Goal: Task Accomplishment & Management: Manage account settings

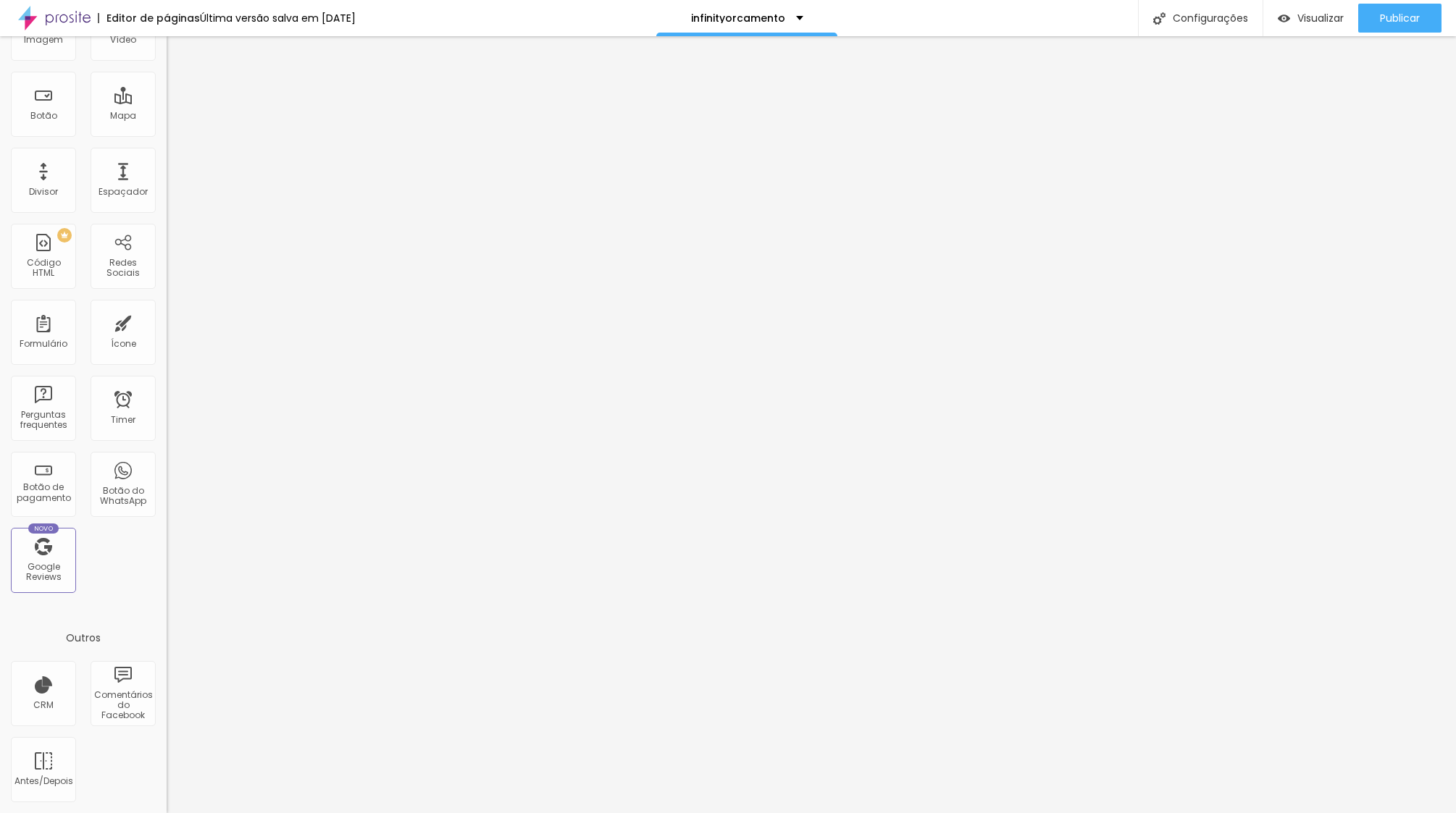
scroll to position [847, 0]
click at [50, 562] on div "Google Reviews" at bounding box center [43, 572] width 57 height 21
click at [46, 562] on div "Google Reviews" at bounding box center [43, 572] width 57 height 21
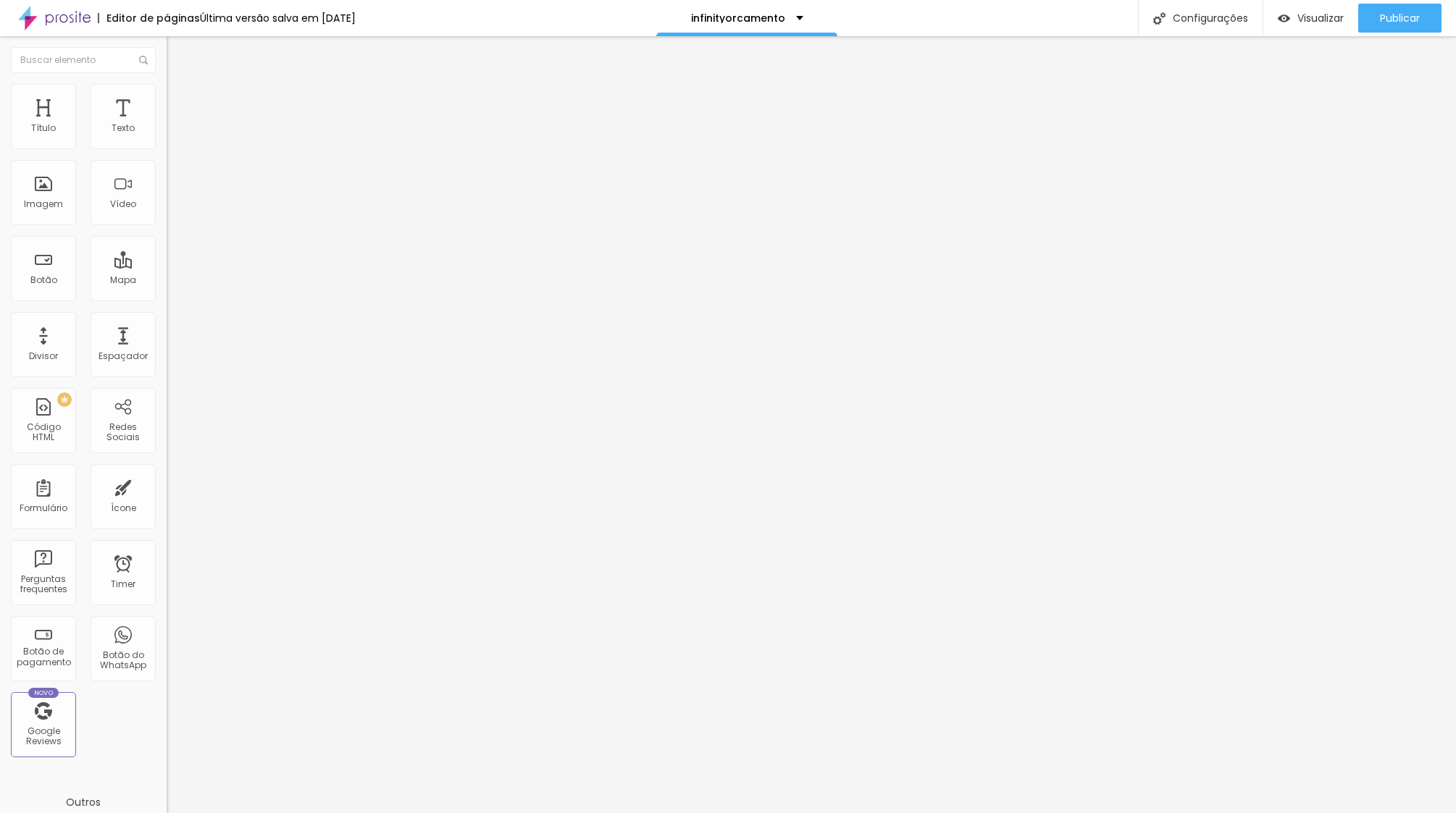
click at [180, 102] on span "Avançado" at bounding box center [203, 108] width 48 height 12
click at [167, 91] on img at bounding box center [173, 90] width 13 height 13
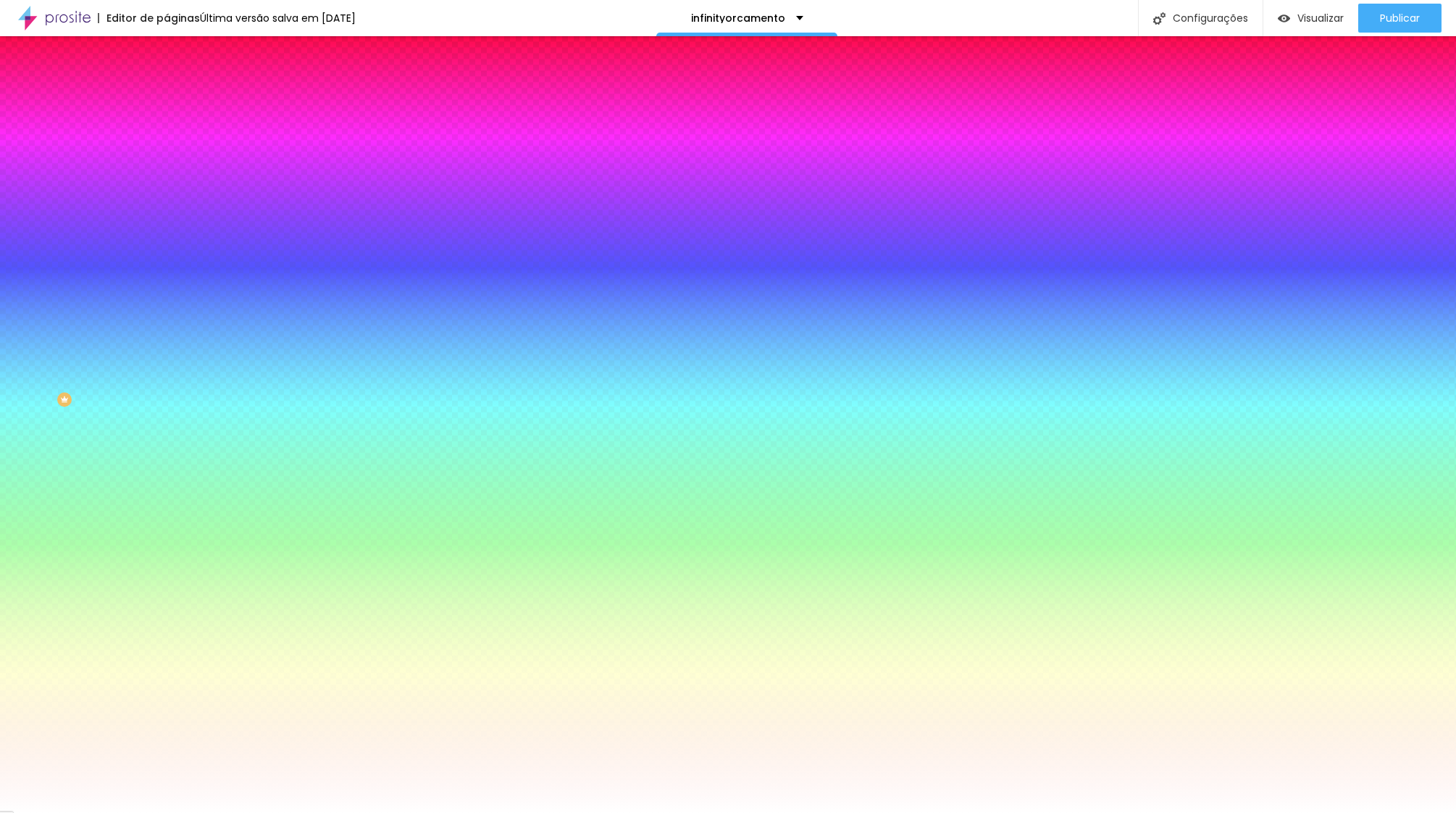
click at [167, 83] on img at bounding box center [173, 75] width 13 height 13
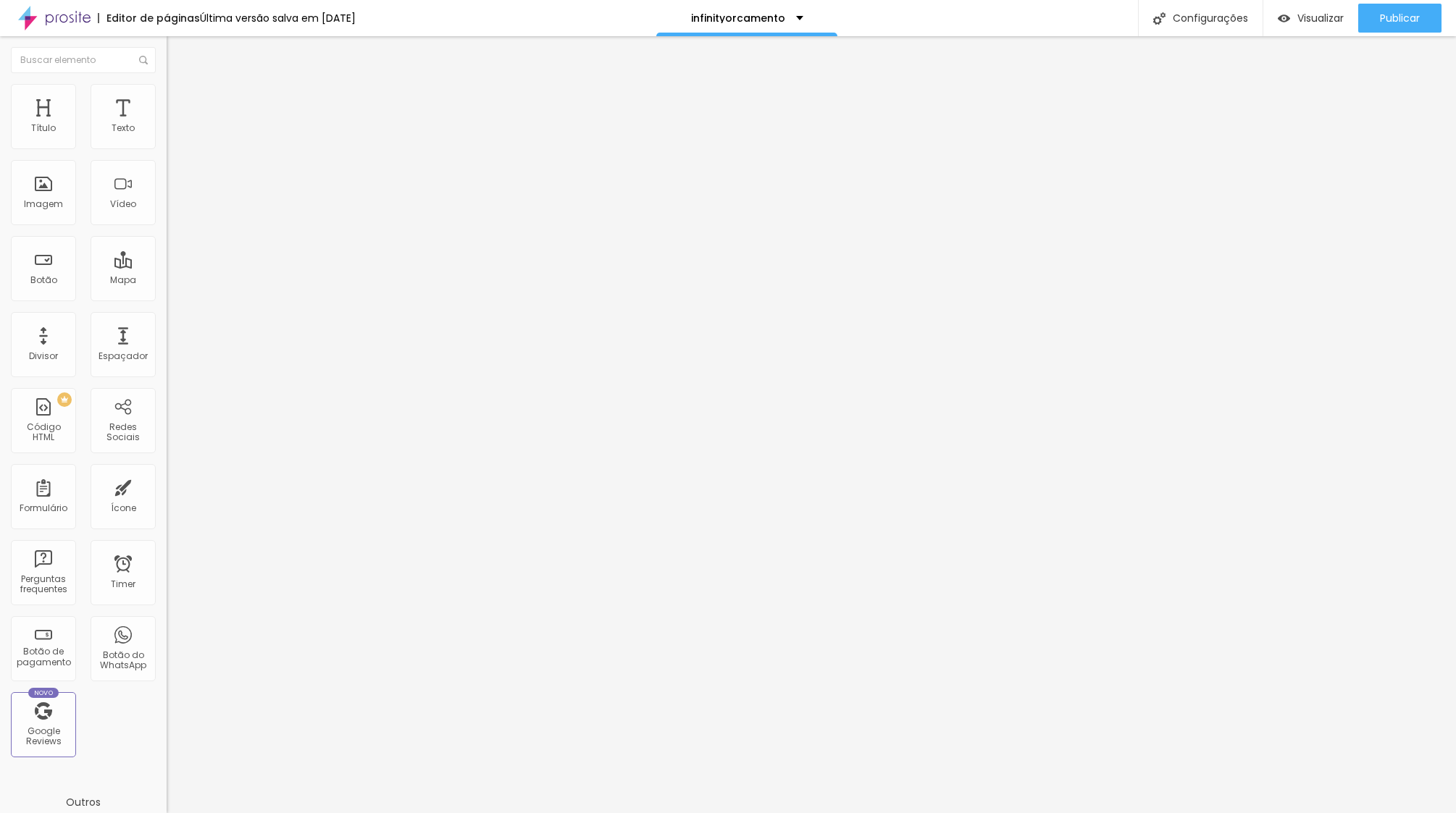
click at [167, 90] on img at bounding box center [173, 90] width 13 height 13
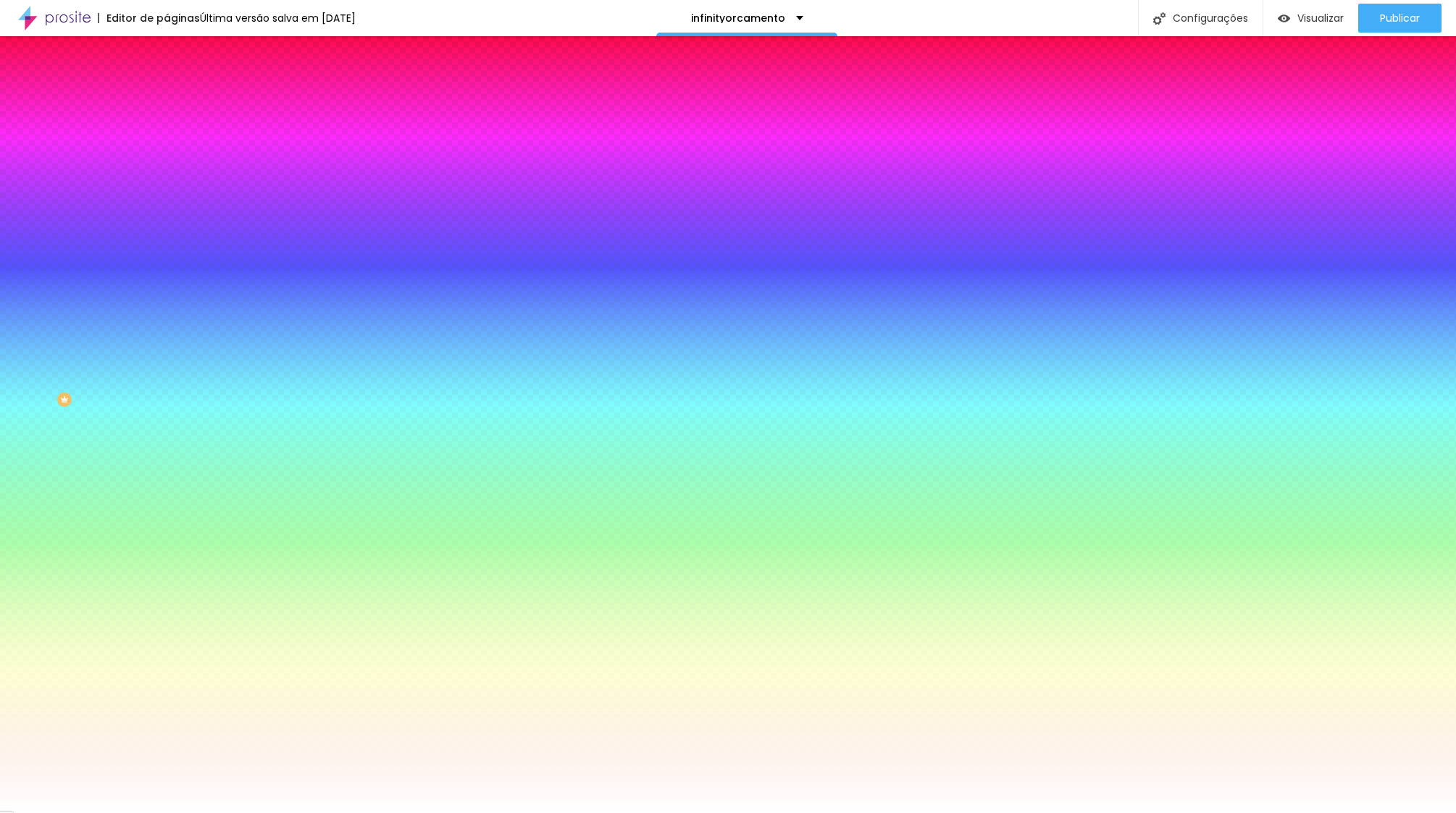
drag, startPoint x: 32, startPoint y: 88, endPoint x: 89, endPoint y: 87, distance: 57.0
click at [167, 83] on img at bounding box center [173, 75] width 13 height 13
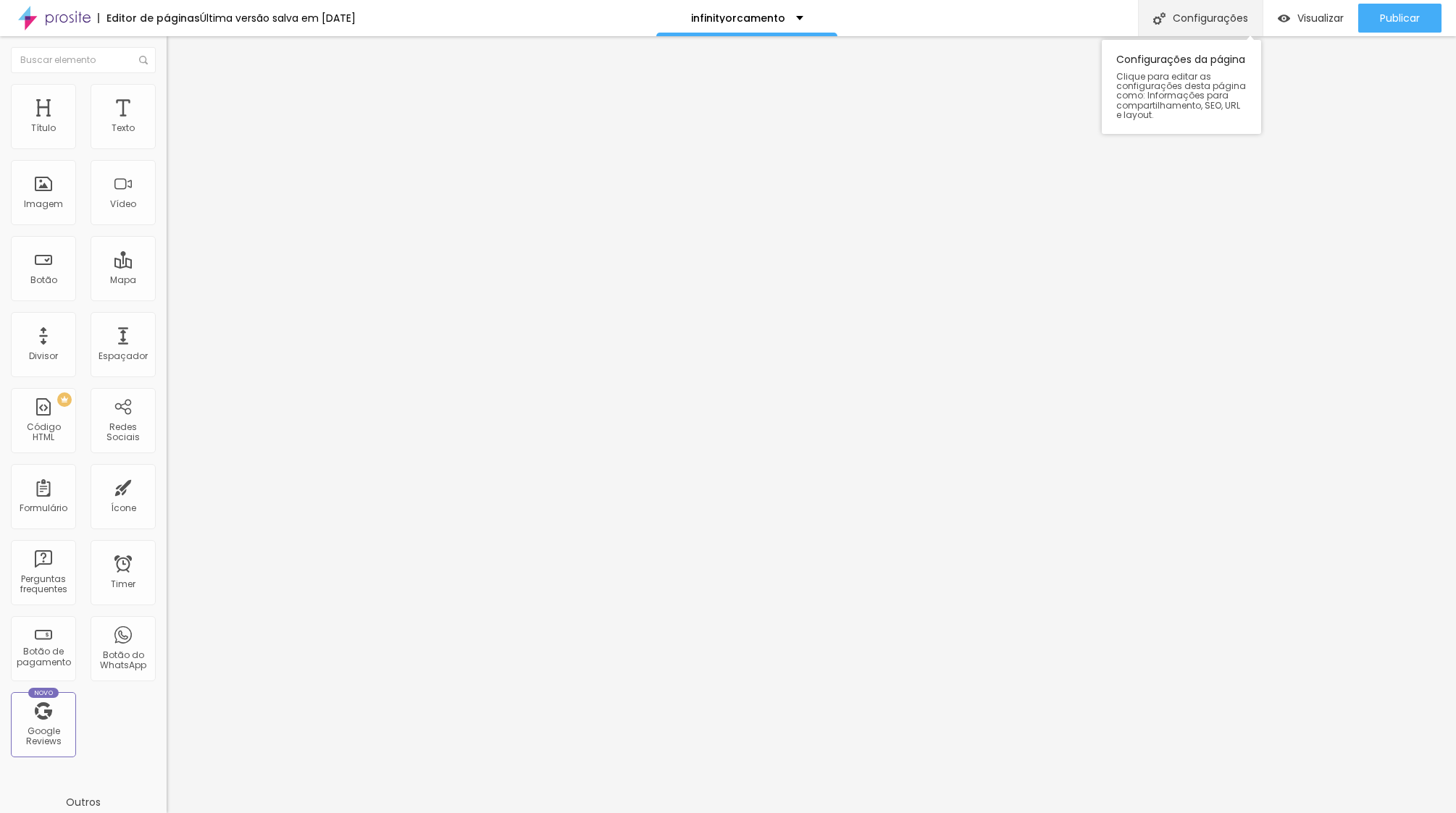
click at [1219, 13] on div "Configurações" at bounding box center [1200, 18] width 125 height 36
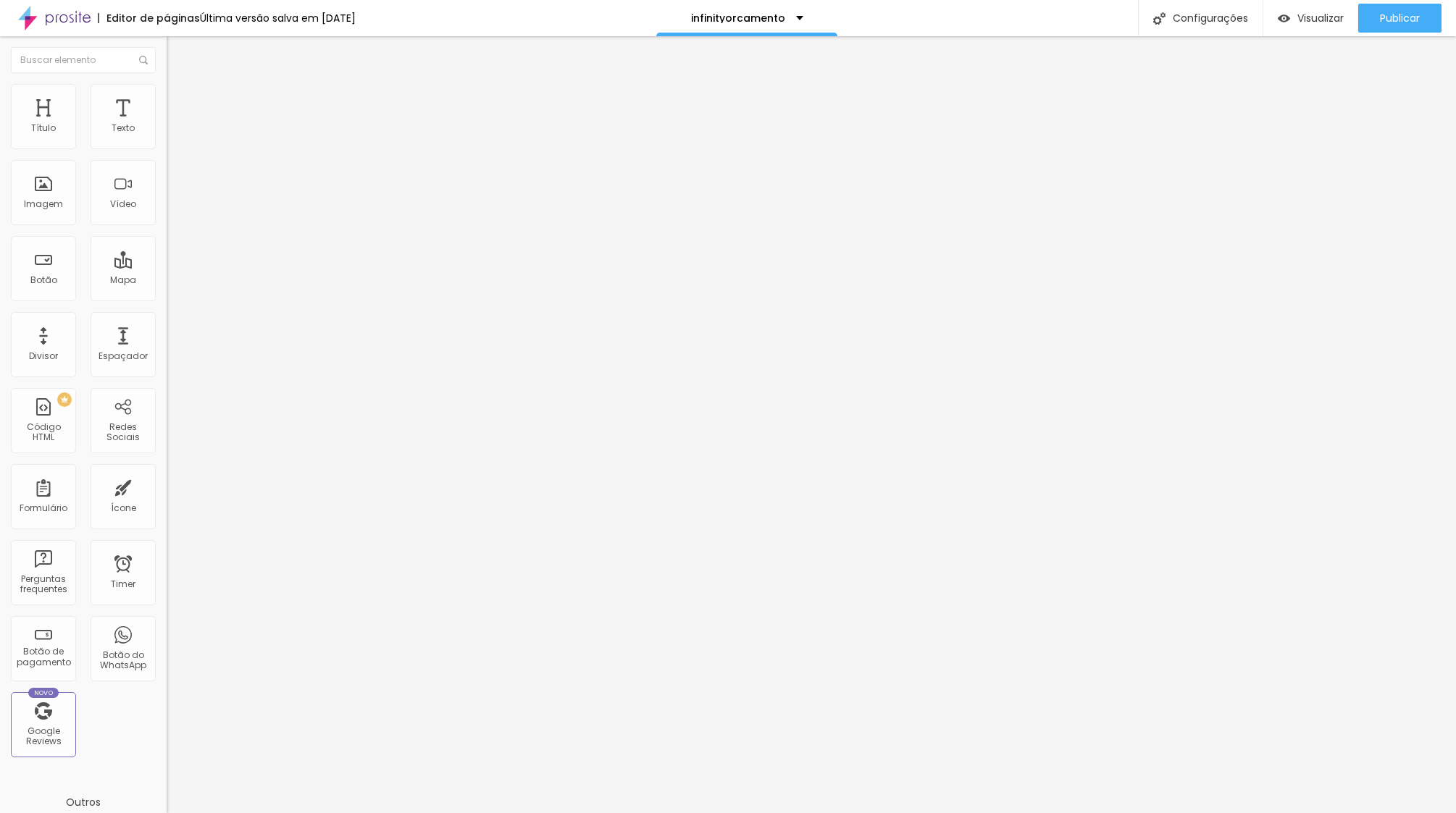
click at [989, 812] on div at bounding box center [728, 828] width 1456 height 13
